Goal: Transaction & Acquisition: Purchase product/service

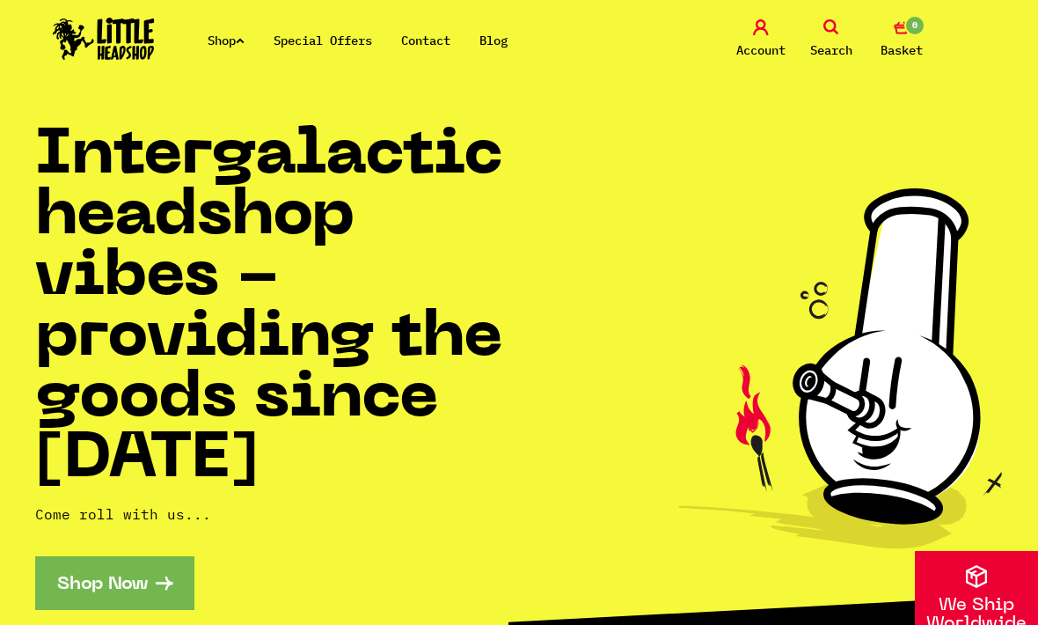
scroll to position [1159, 0]
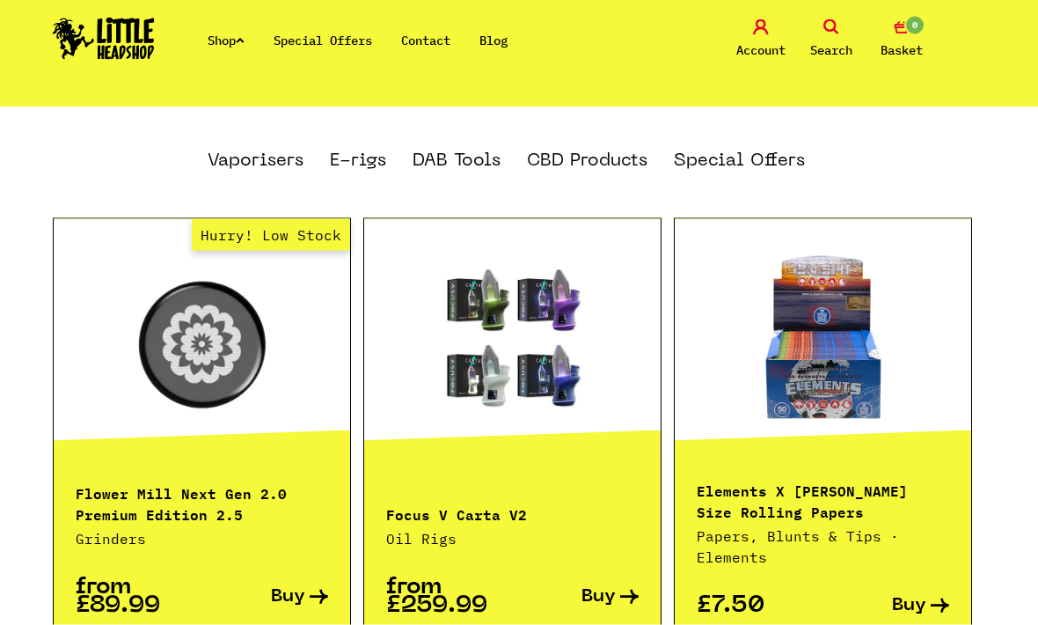
click at [842, 479] on p "Elements X Zushi King Size Rolling Papers" at bounding box center [823, 500] width 253 height 42
click at [837, 484] on p "Elements X Zushi King Size Rolling Papers" at bounding box center [823, 500] width 253 height 42
click at [866, 479] on p "Elements X Zushi King Size Rolling Papers" at bounding box center [823, 500] width 253 height 42
click at [852, 382] on link at bounding box center [823, 338] width 297 height 176
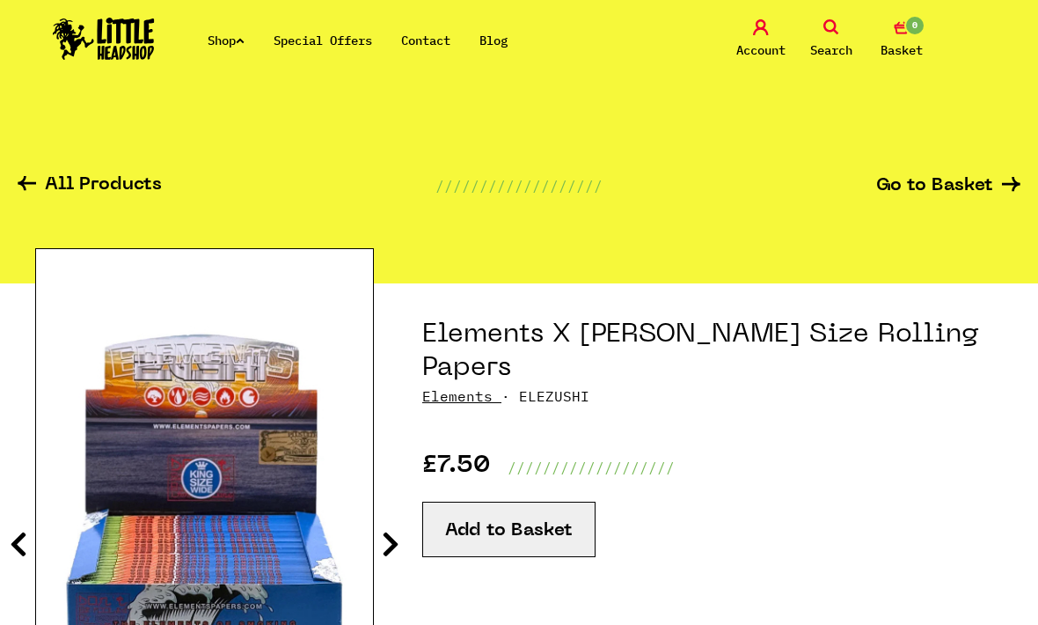
click at [213, 33] on link "Shop" at bounding box center [226, 41] width 37 height 16
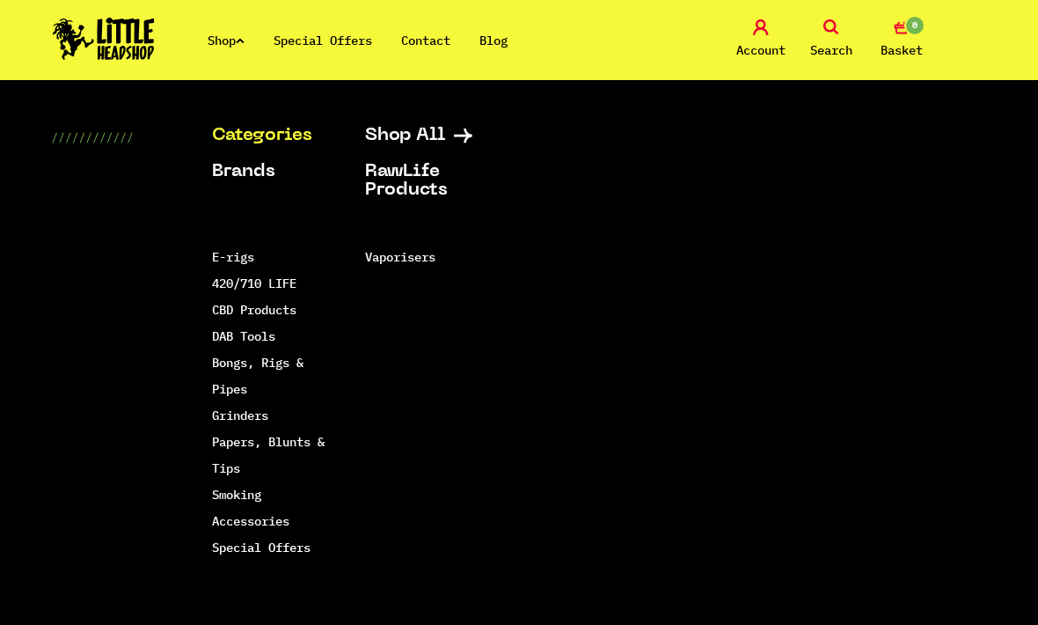
click at [216, 368] on link "Bongs, Rigs & Pipes" at bounding box center [258, 376] width 92 height 42
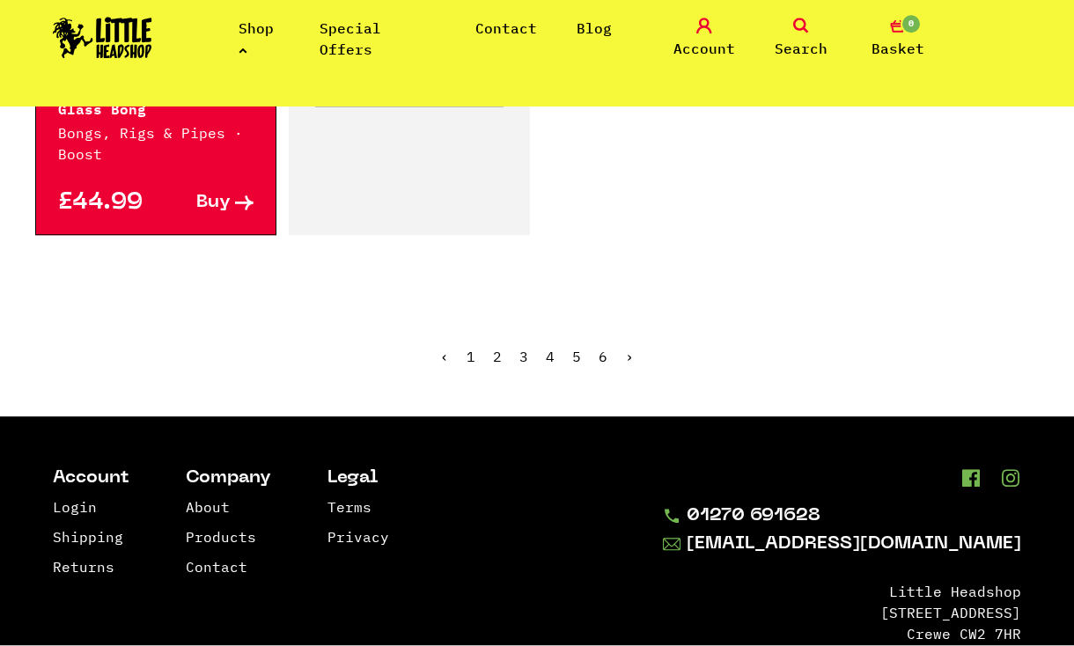
scroll to position [3238, 0]
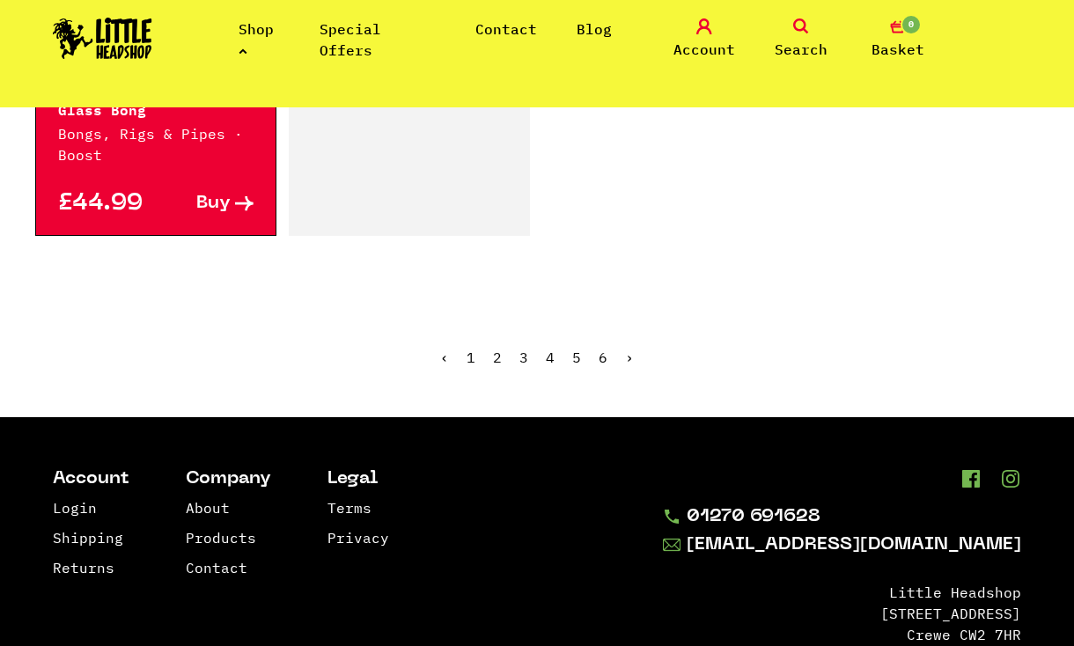
click at [475, 348] on span "1" at bounding box center [470, 357] width 9 height 18
click at [489, 333] on ul "‹ 1 2 3 4 5 6 ›" at bounding box center [536, 371] width 1003 height 76
click at [488, 333] on ul "‹ 1 2 3 4 5 6 ›" at bounding box center [536, 371] width 1003 height 76
click at [495, 348] on link "2" at bounding box center [497, 357] width 9 height 18
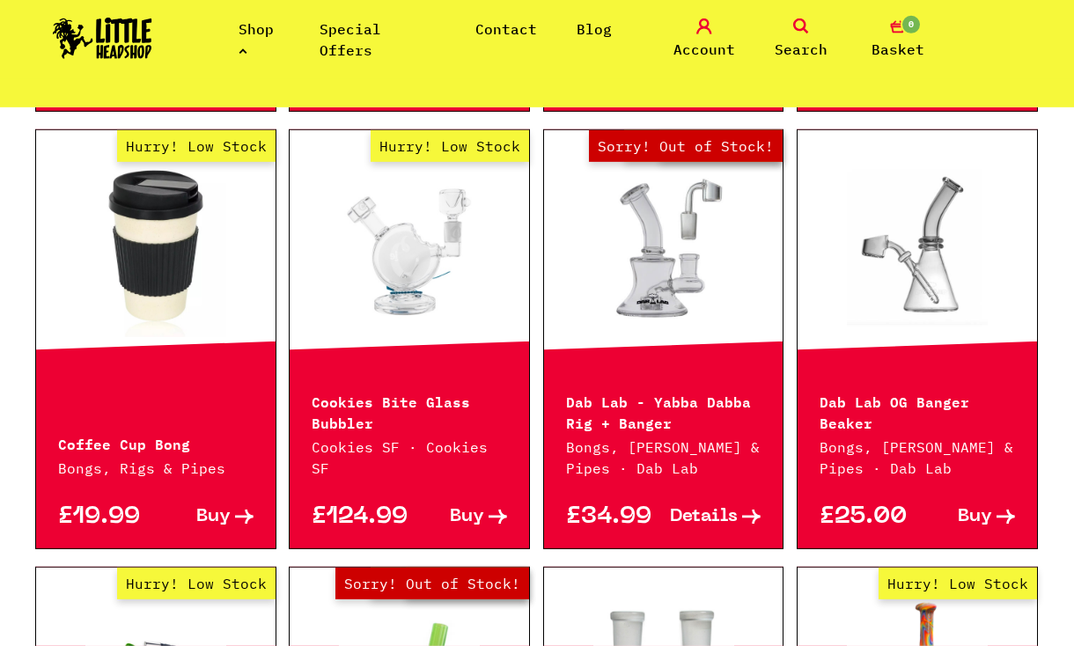
scroll to position [2009, 0]
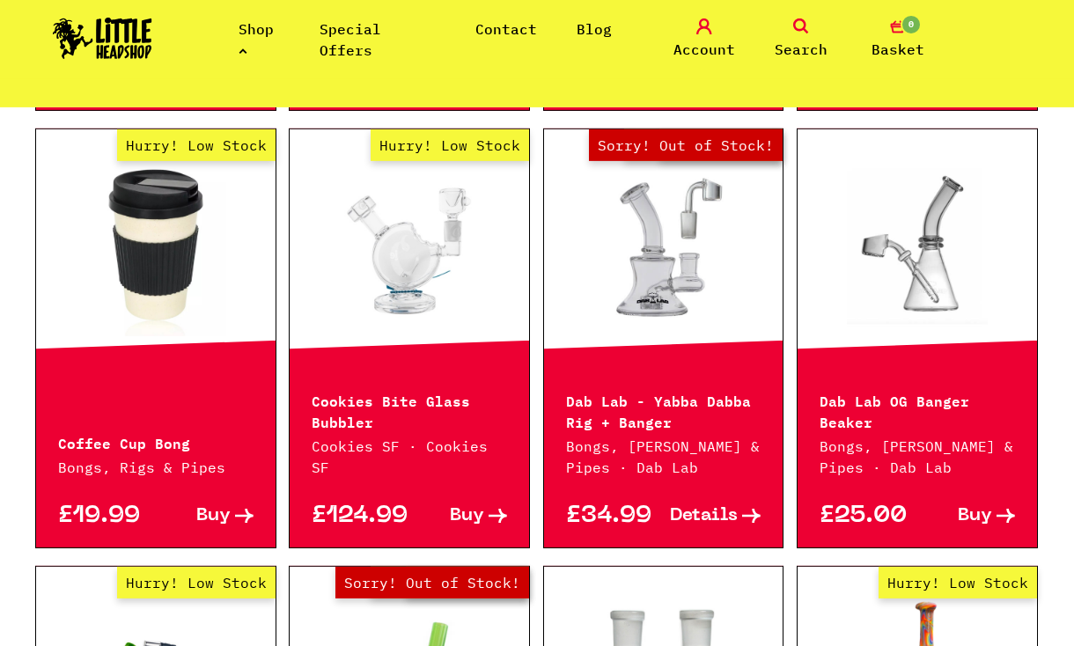
click at [123, 431] on p "Coffee Cup Bong" at bounding box center [155, 441] width 195 height 21
click at [114, 431] on p "Coffee Cup Bong" at bounding box center [155, 441] width 195 height 21
click at [117, 431] on p "Coffee Cup Bong" at bounding box center [155, 441] width 195 height 21
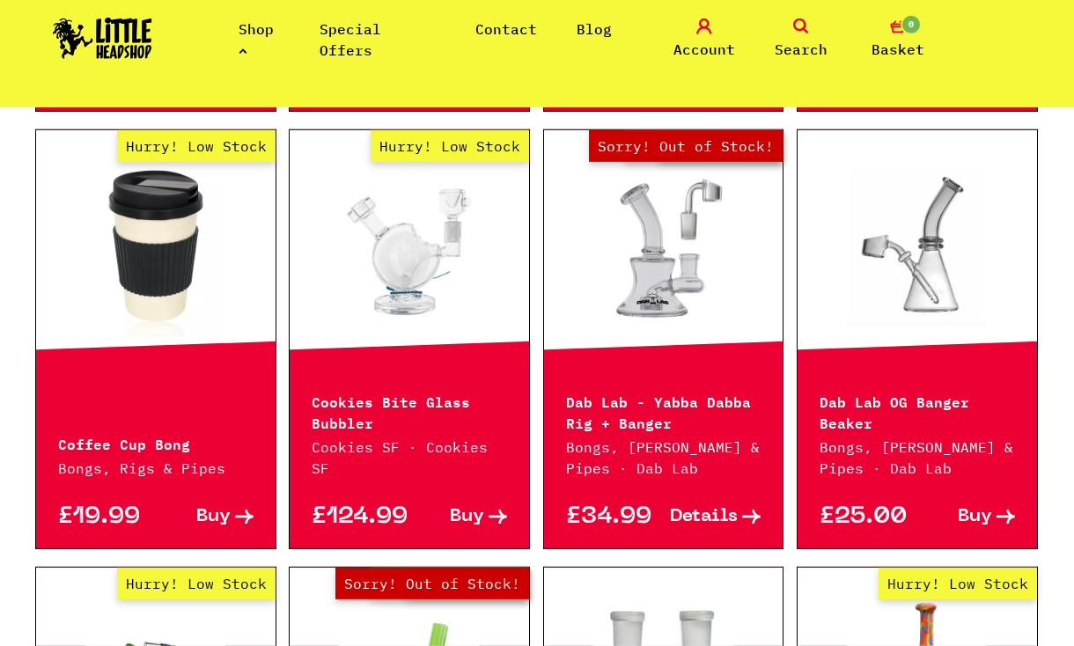
scroll to position [1955, 0]
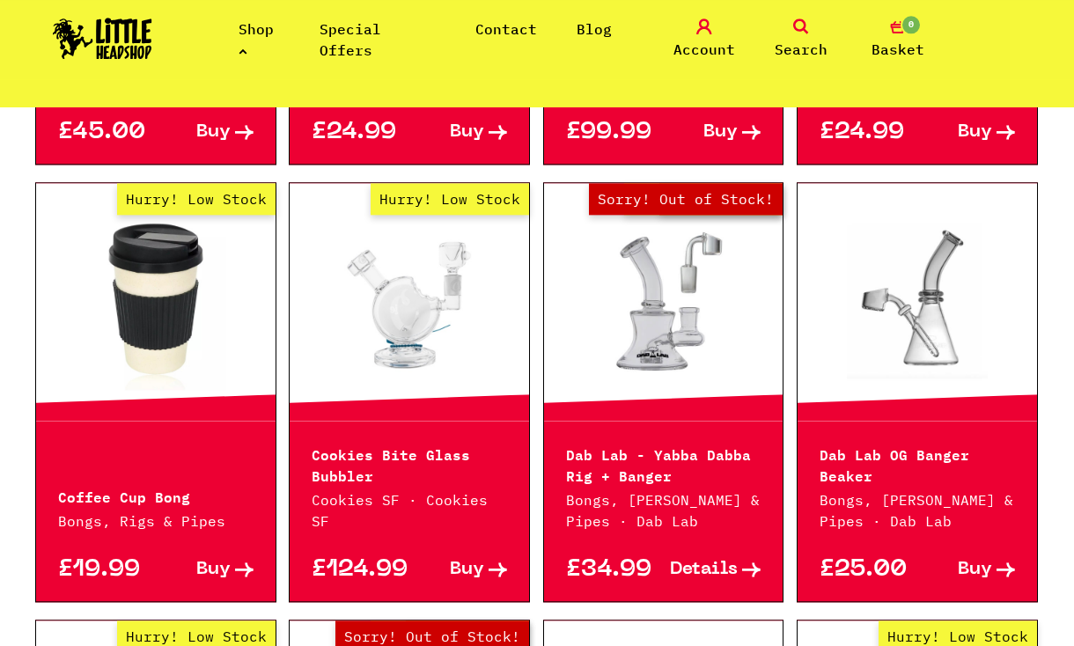
click at [114, 40] on img at bounding box center [102, 38] width 99 height 41
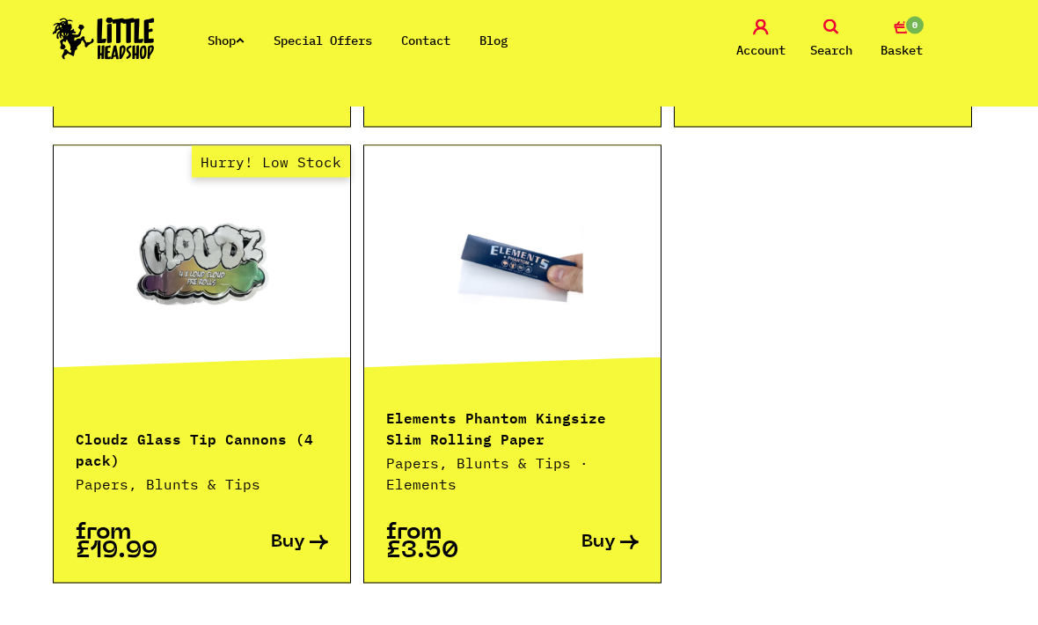
scroll to position [2105, 0]
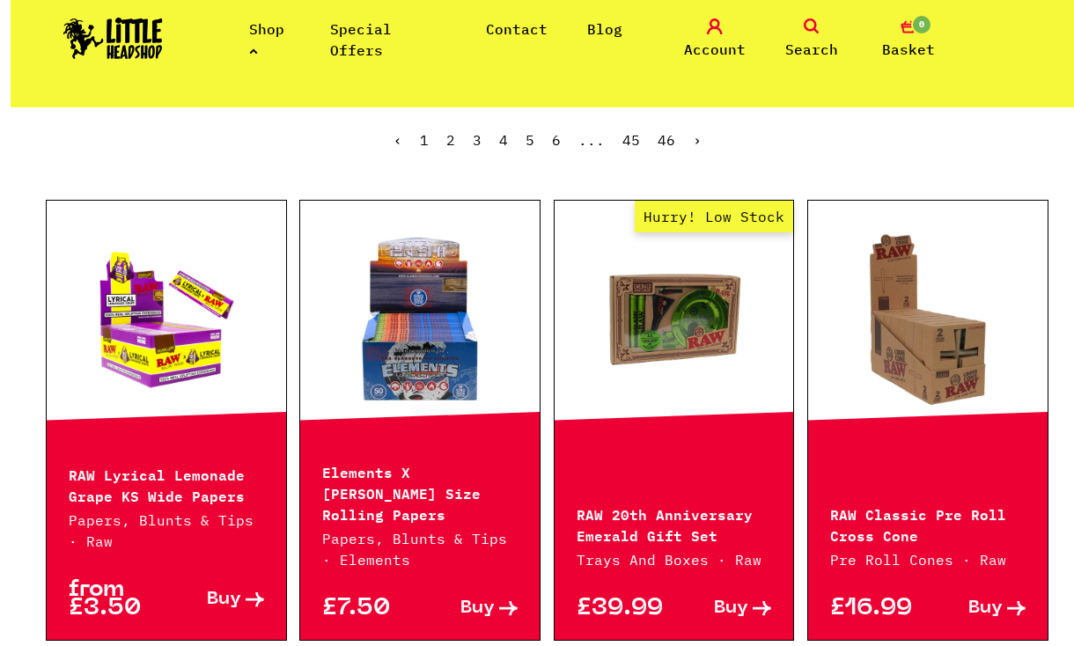
scroll to position [415, 0]
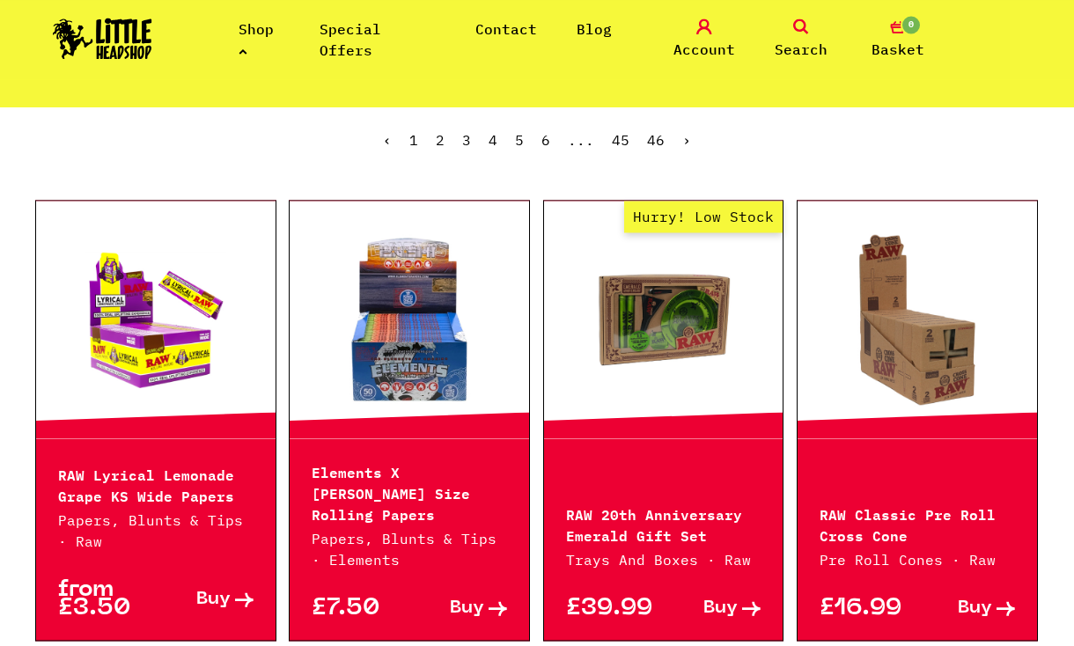
click at [115, 479] on p "RAW Lyrical Lemonade Grape KS Wide Papers" at bounding box center [155, 484] width 195 height 42
click at [137, 488] on p "RAW Lyrical Lemonade Grape KS Wide Papers" at bounding box center [155, 484] width 195 height 42
click at [139, 286] on link at bounding box center [155, 319] width 239 height 176
